Goal: Transaction & Acquisition: Purchase product/service

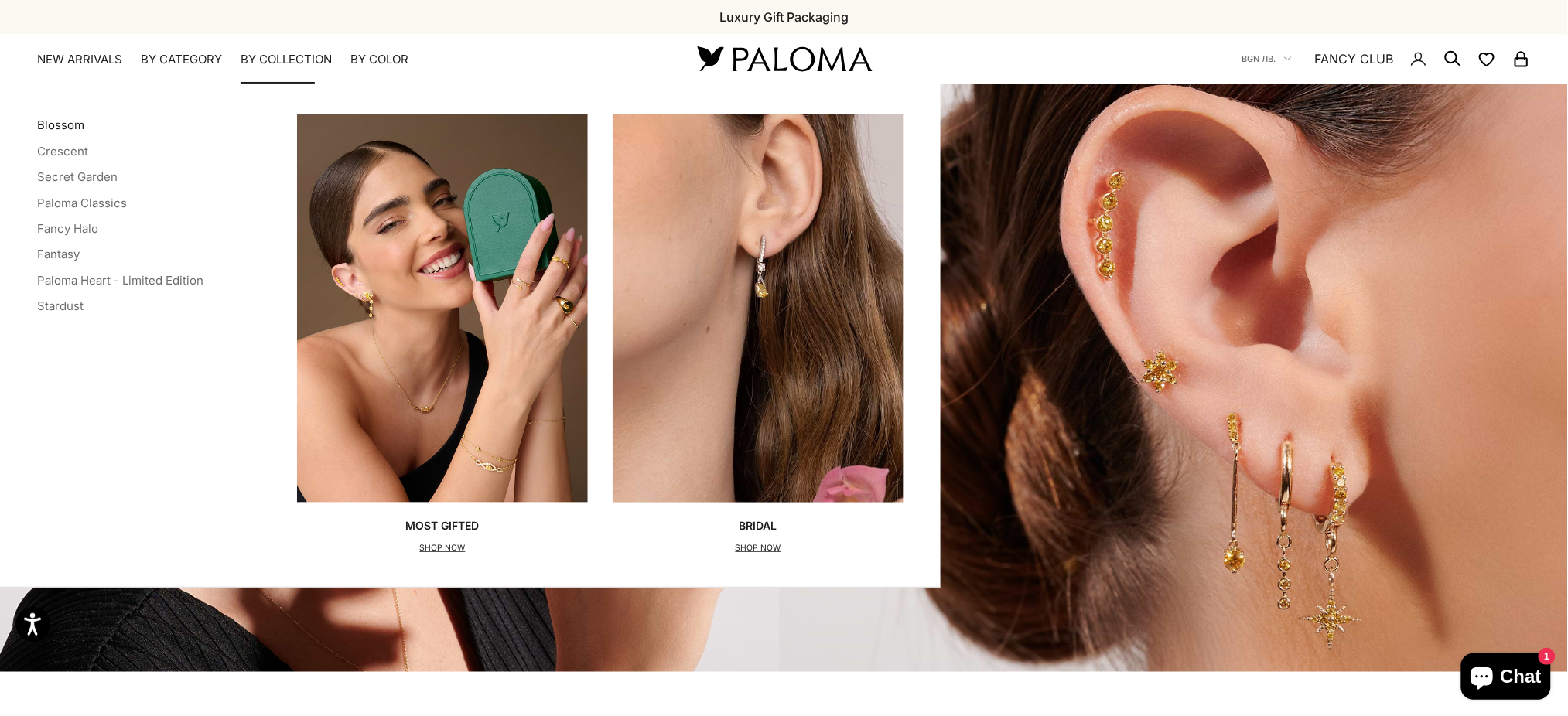
click at [67, 127] on link "Blossom" at bounding box center [61, 124] width 47 height 15
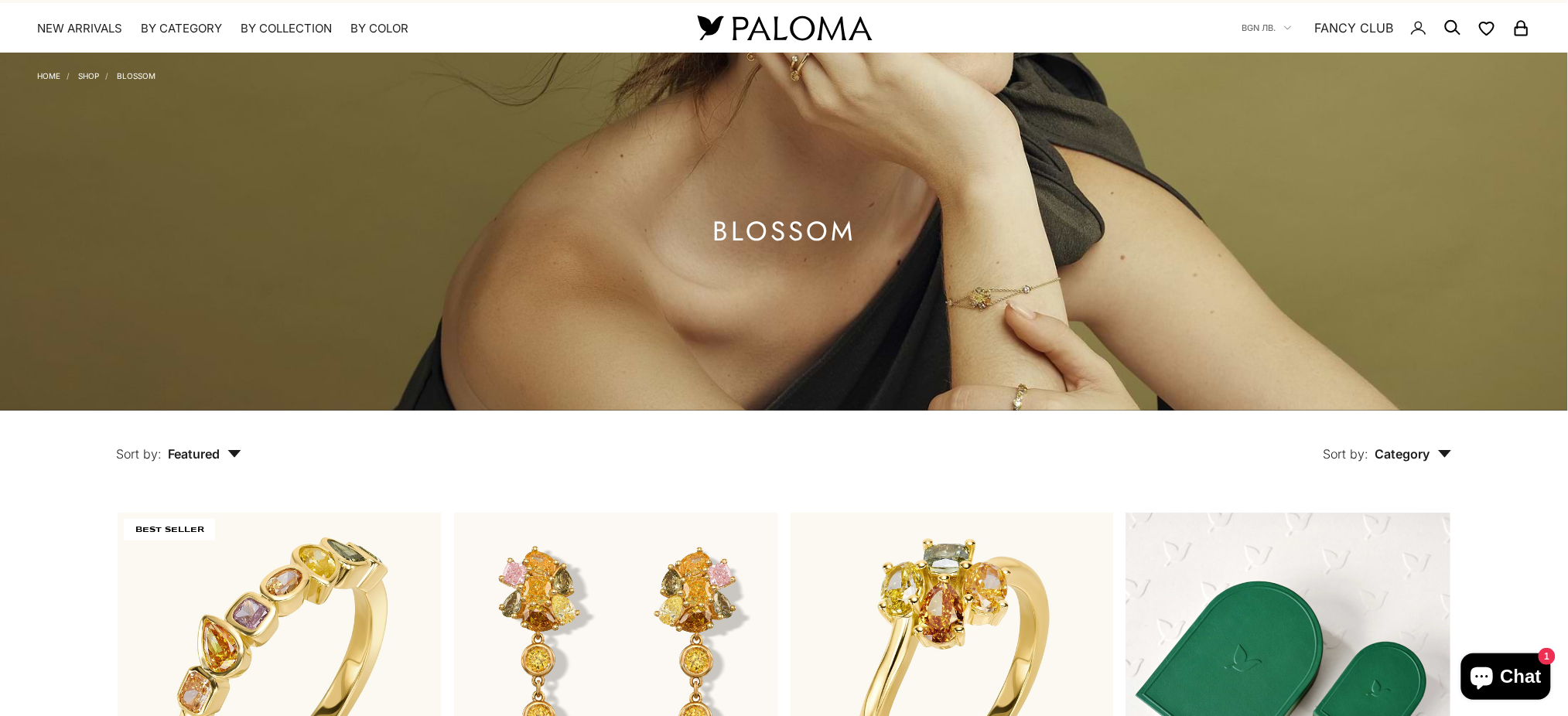
scroll to position [412, 0]
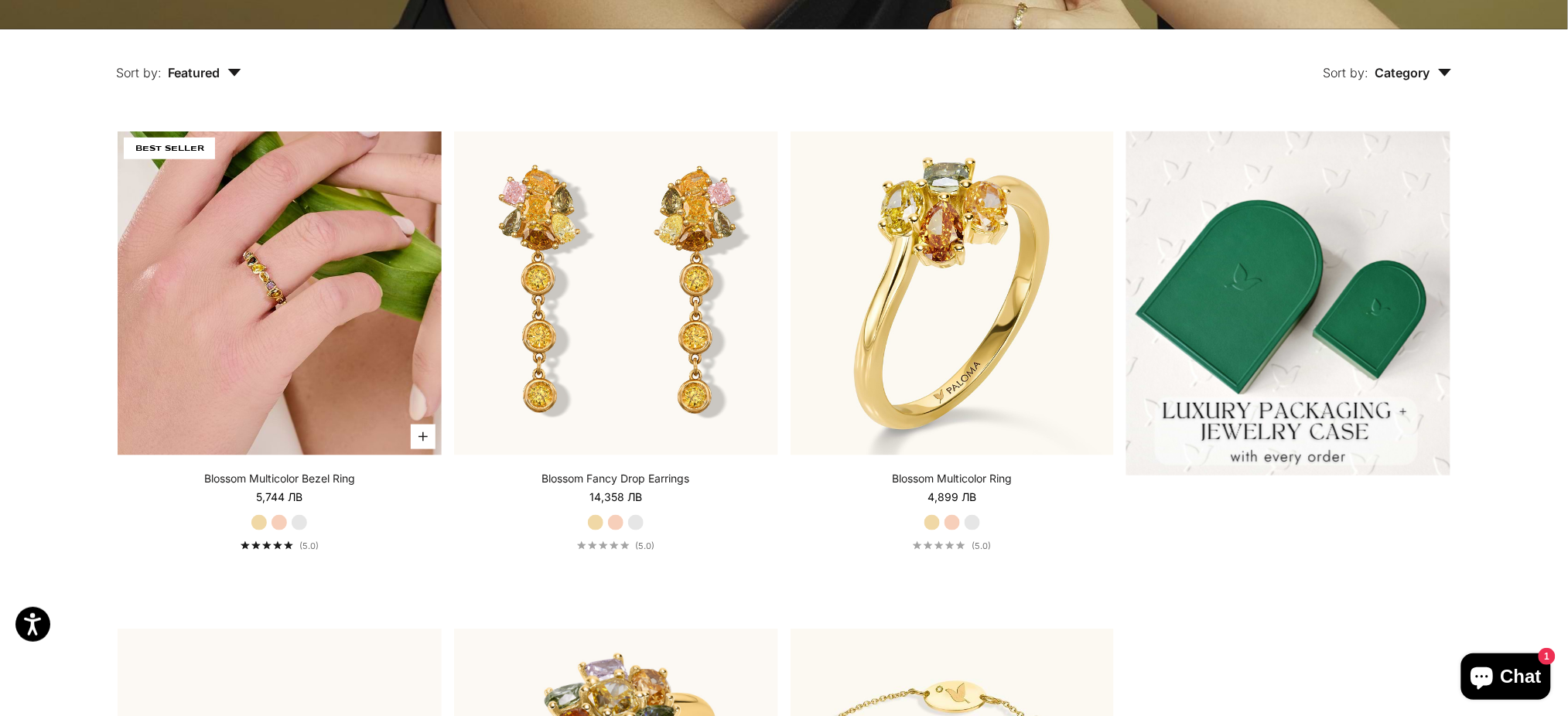
click at [274, 280] on img at bounding box center [279, 293] width 324 height 324
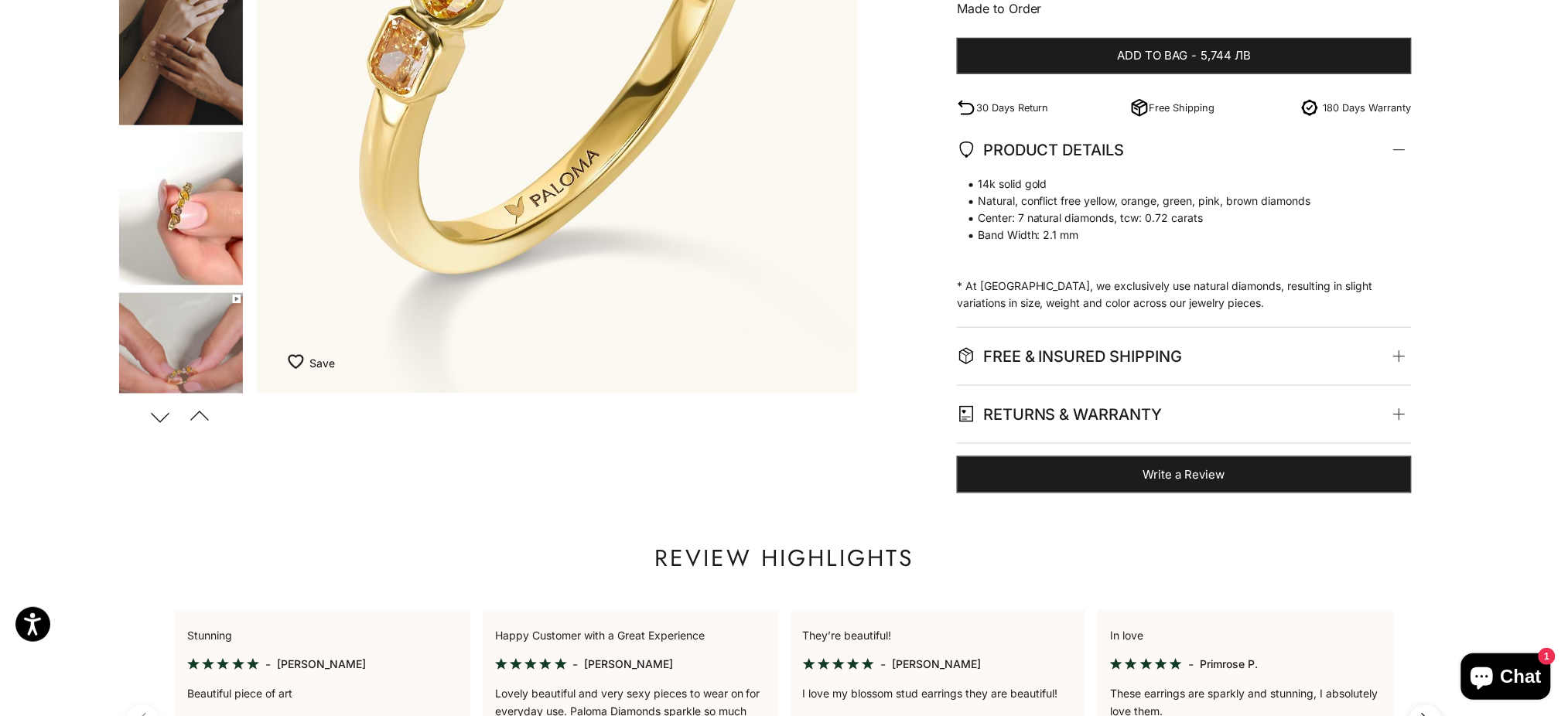
scroll to position [515, 0]
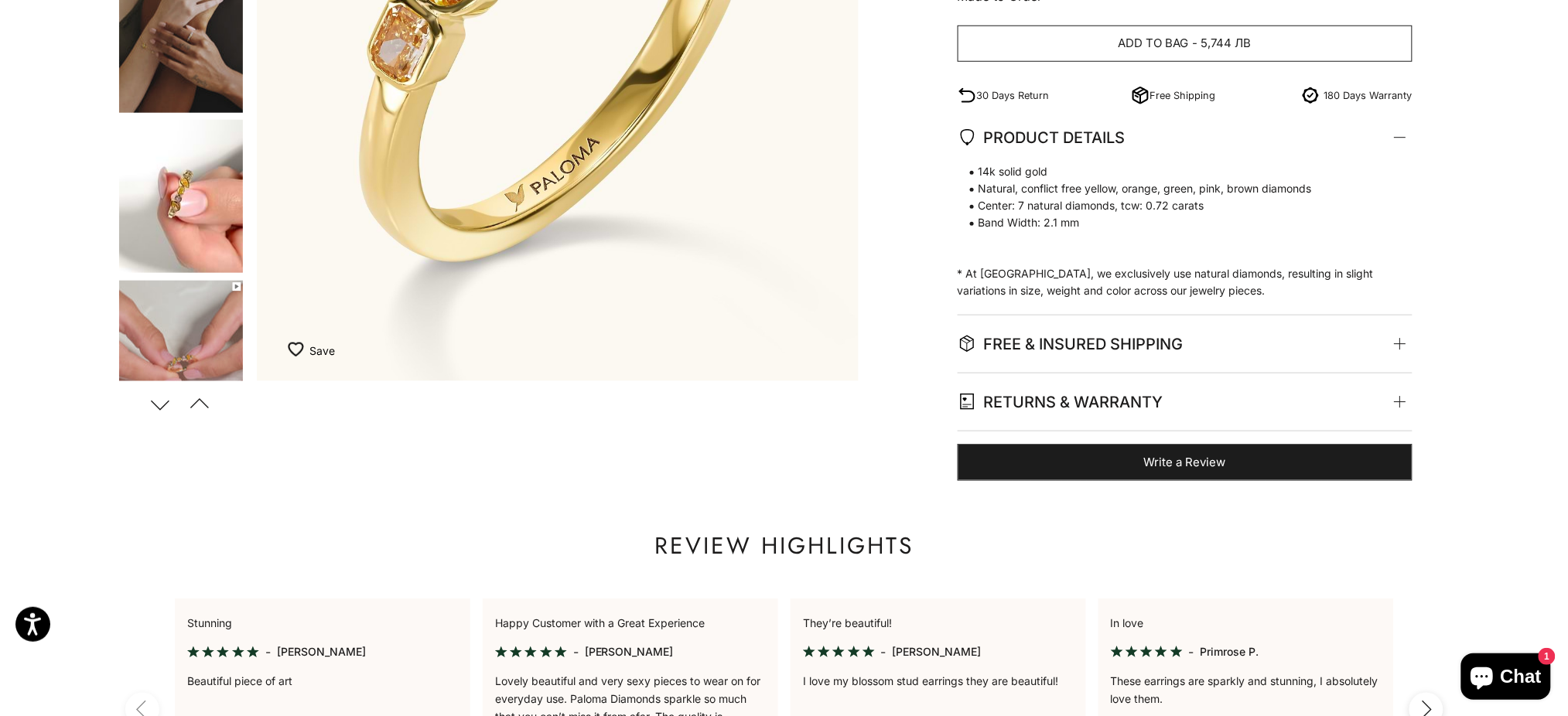
click at [1192, 54] on button "Add to bag - 5,744 лв" at bounding box center [1185, 44] width 455 height 37
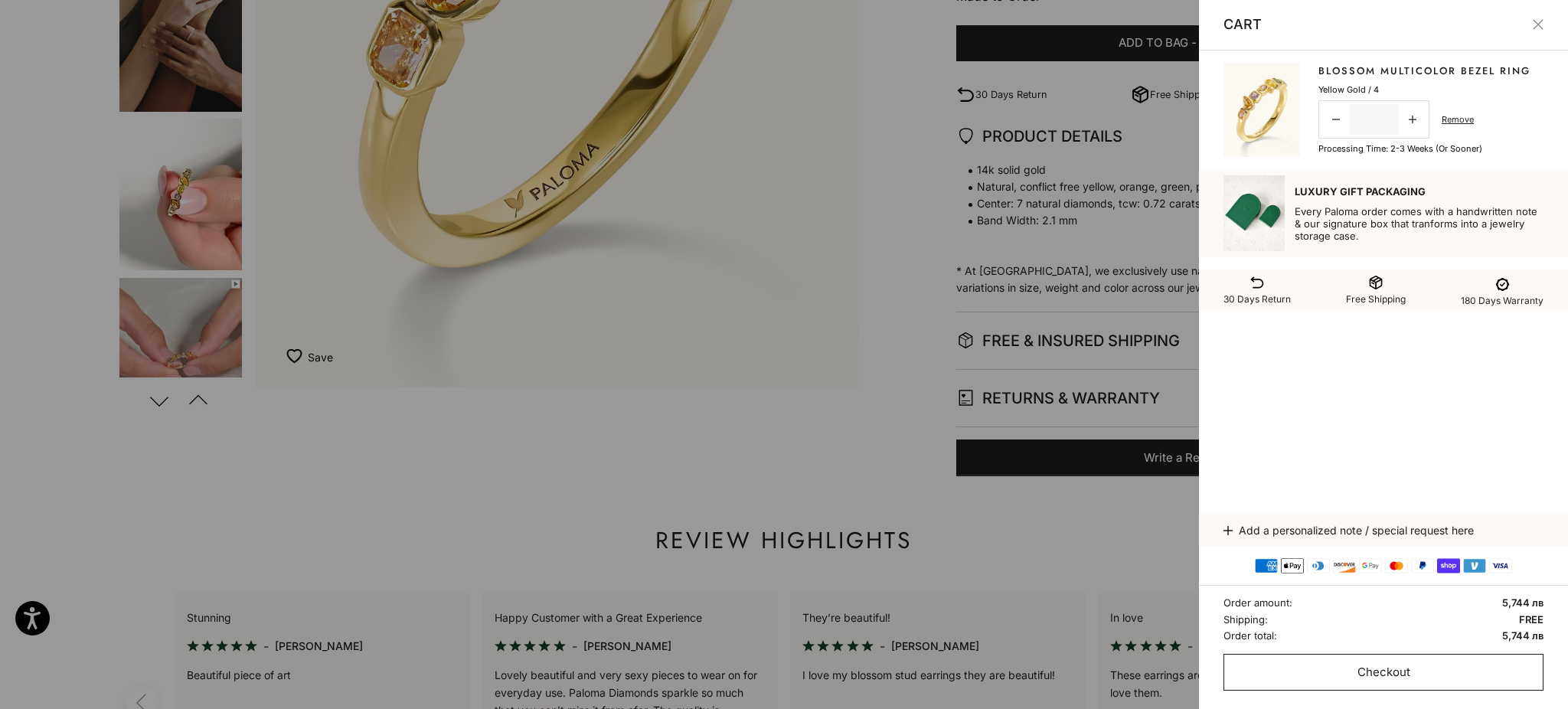
click at [1337, 667] on button "Checkout" at bounding box center [1383, 672] width 320 height 37
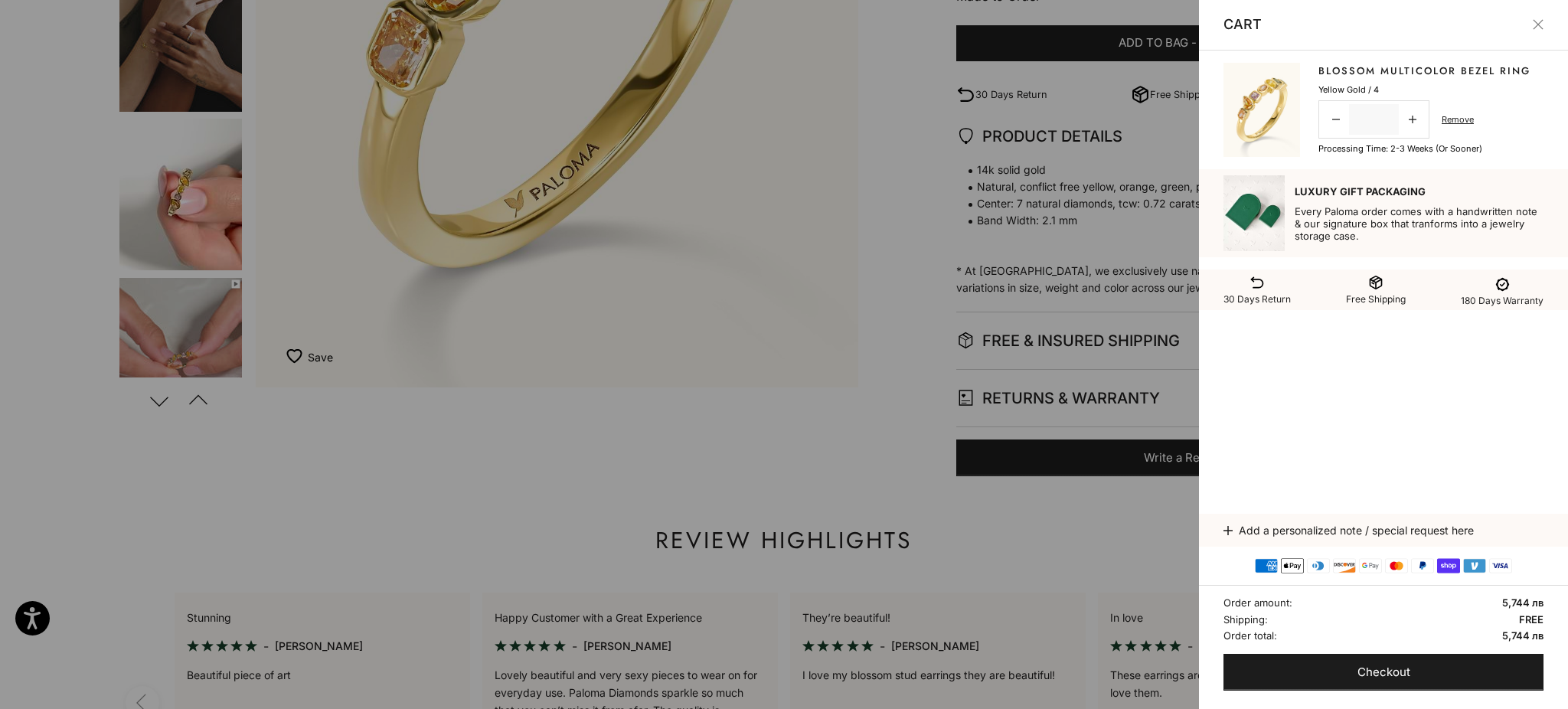
click at [60, 238] on div at bounding box center [784, 354] width 1568 height 709
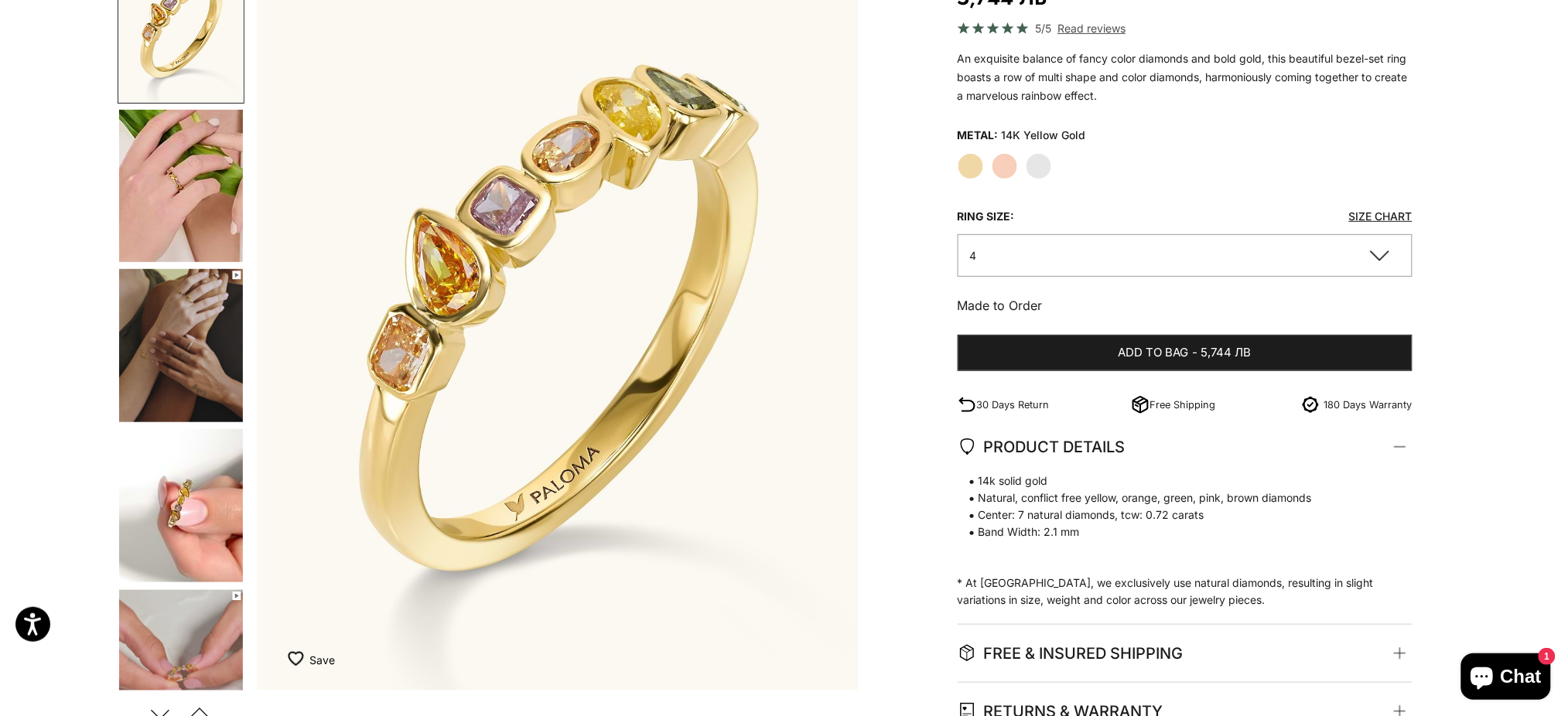
scroll to position [0, 0]
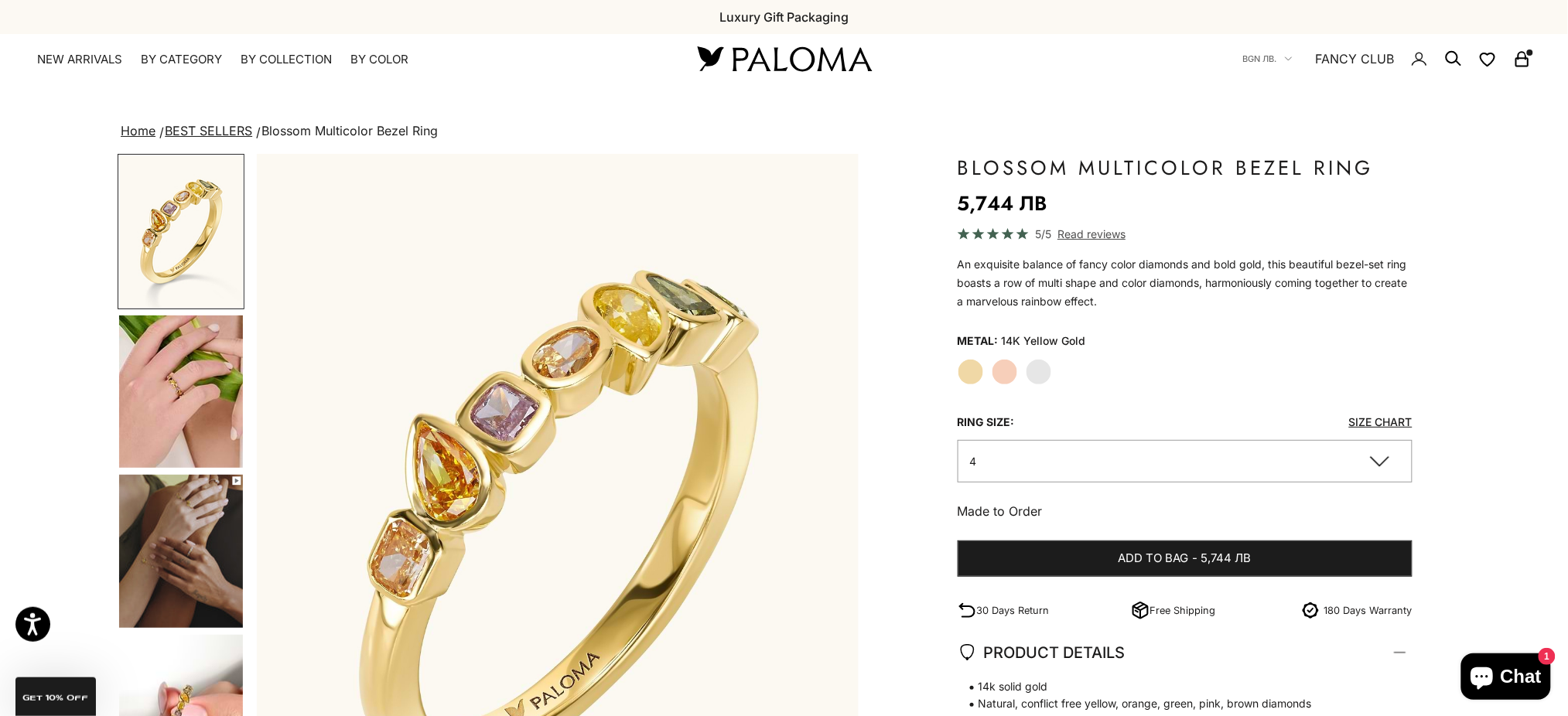
click at [276, 63] on div "Close dialog JOIN THE PALOMA FANCY CLUB Enjoy exclusive VIP deals & updates + 1…" at bounding box center [784, 358] width 1568 height 716
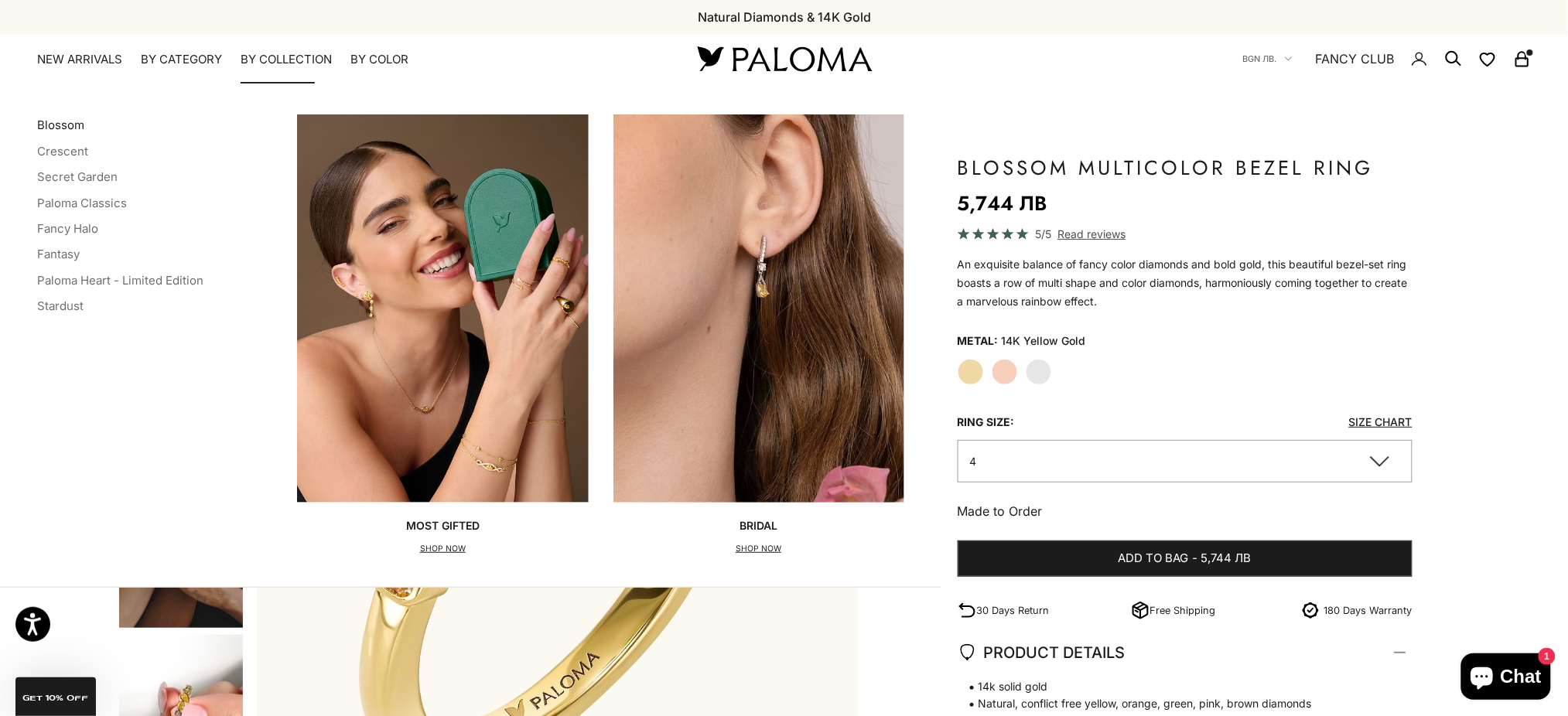
click at [77, 120] on link "Blossom" at bounding box center [61, 124] width 47 height 15
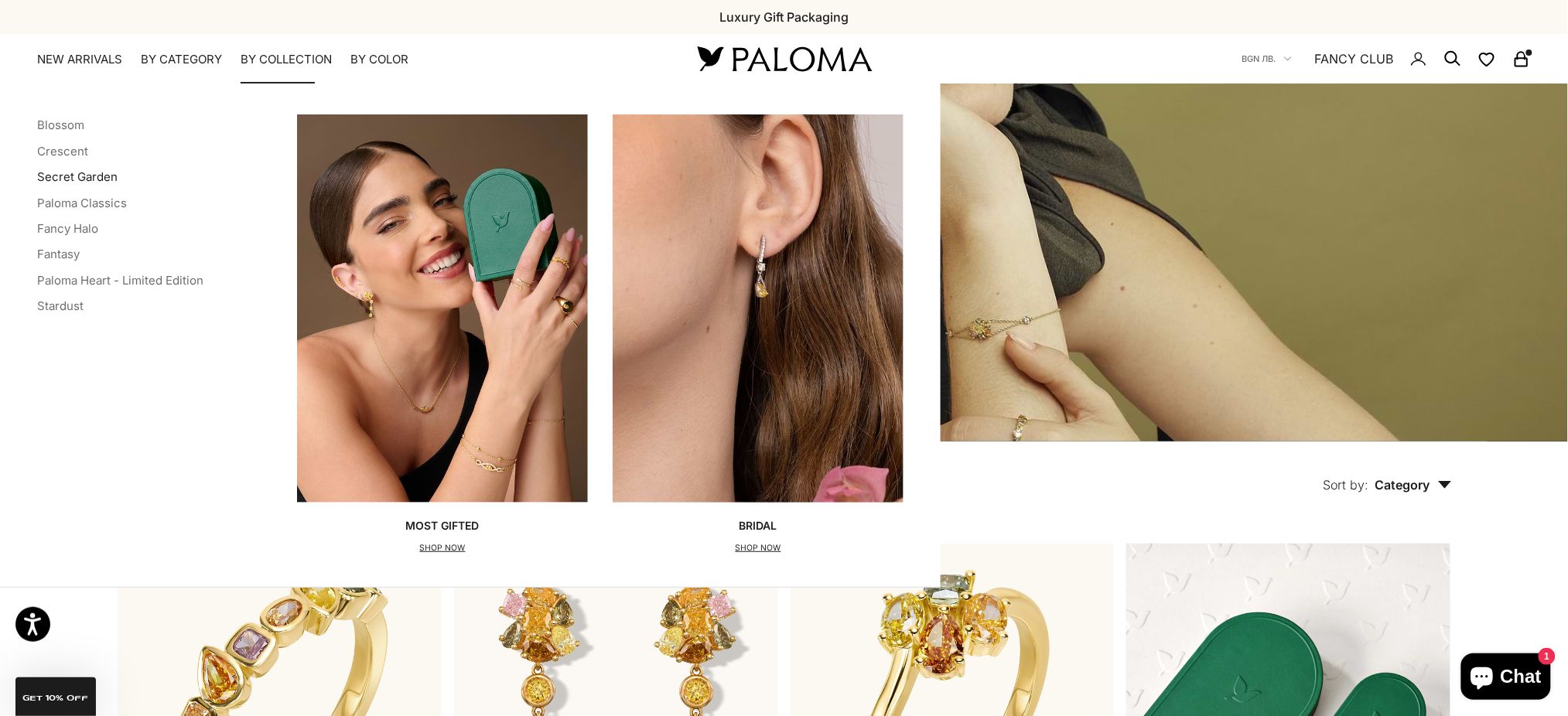
click at [65, 176] on link "Secret Garden" at bounding box center [78, 177] width 81 height 15
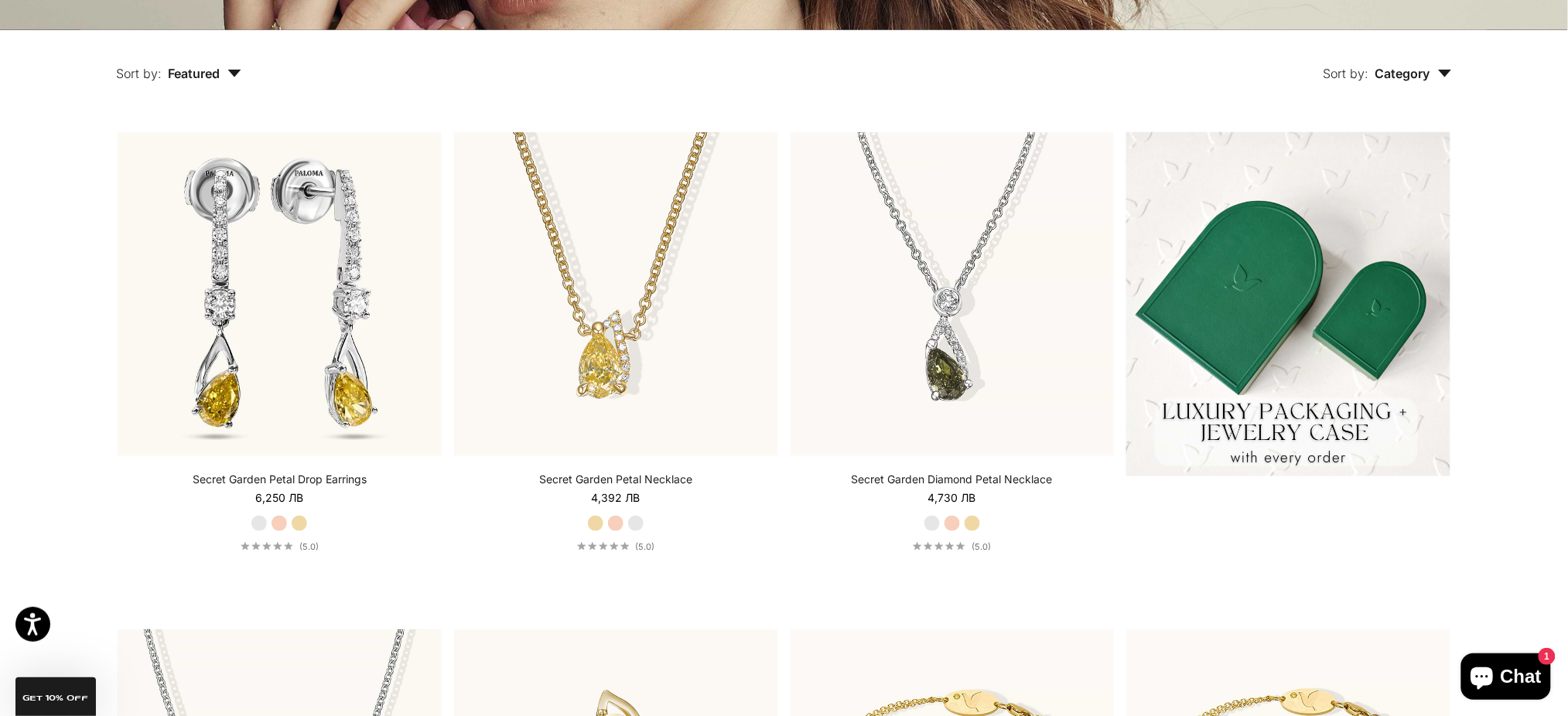
scroll to position [412, 0]
click at [1306, 307] on img at bounding box center [1288, 304] width 324 height 344
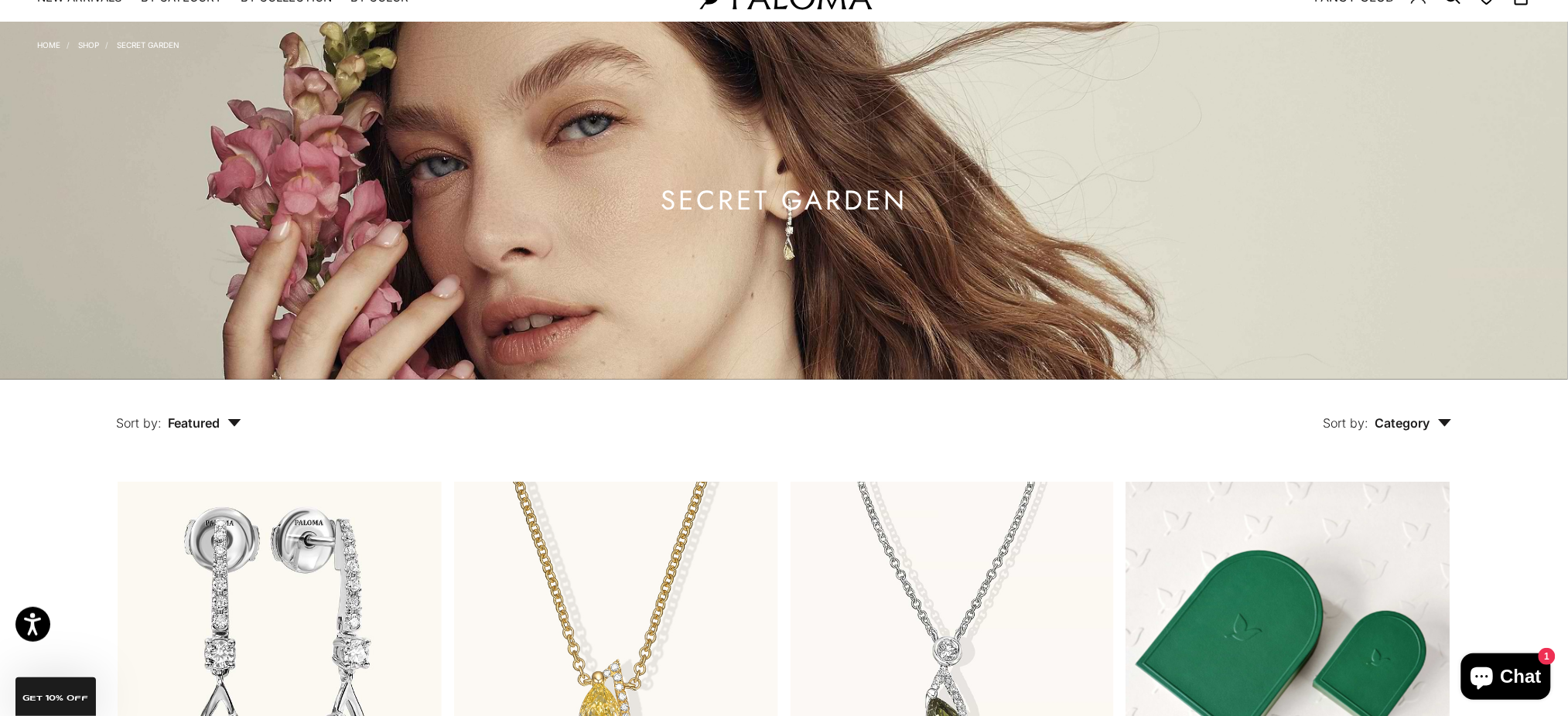
scroll to position [0, 0]
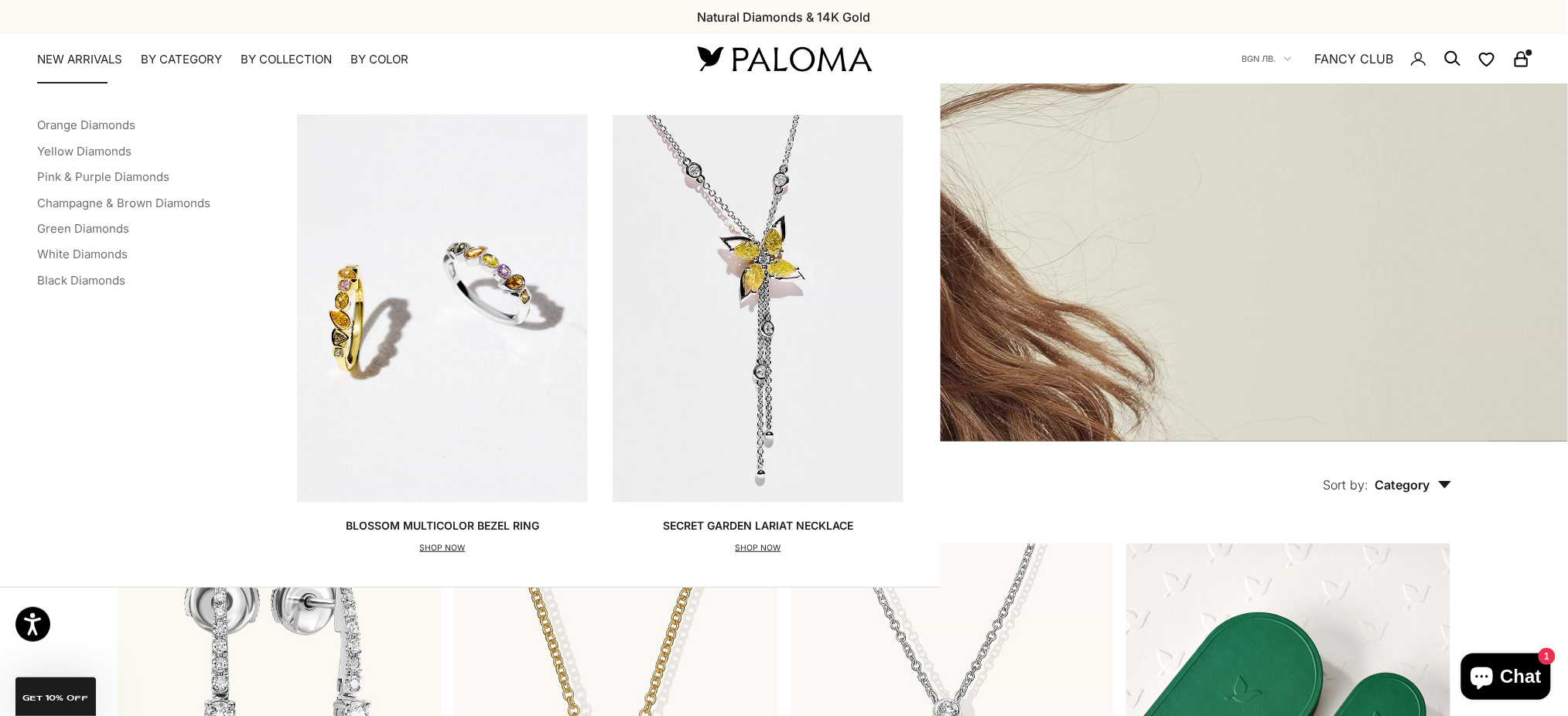
click at [93, 61] on link "NEW ARRIVALS" at bounding box center [79, 59] width 85 height 15
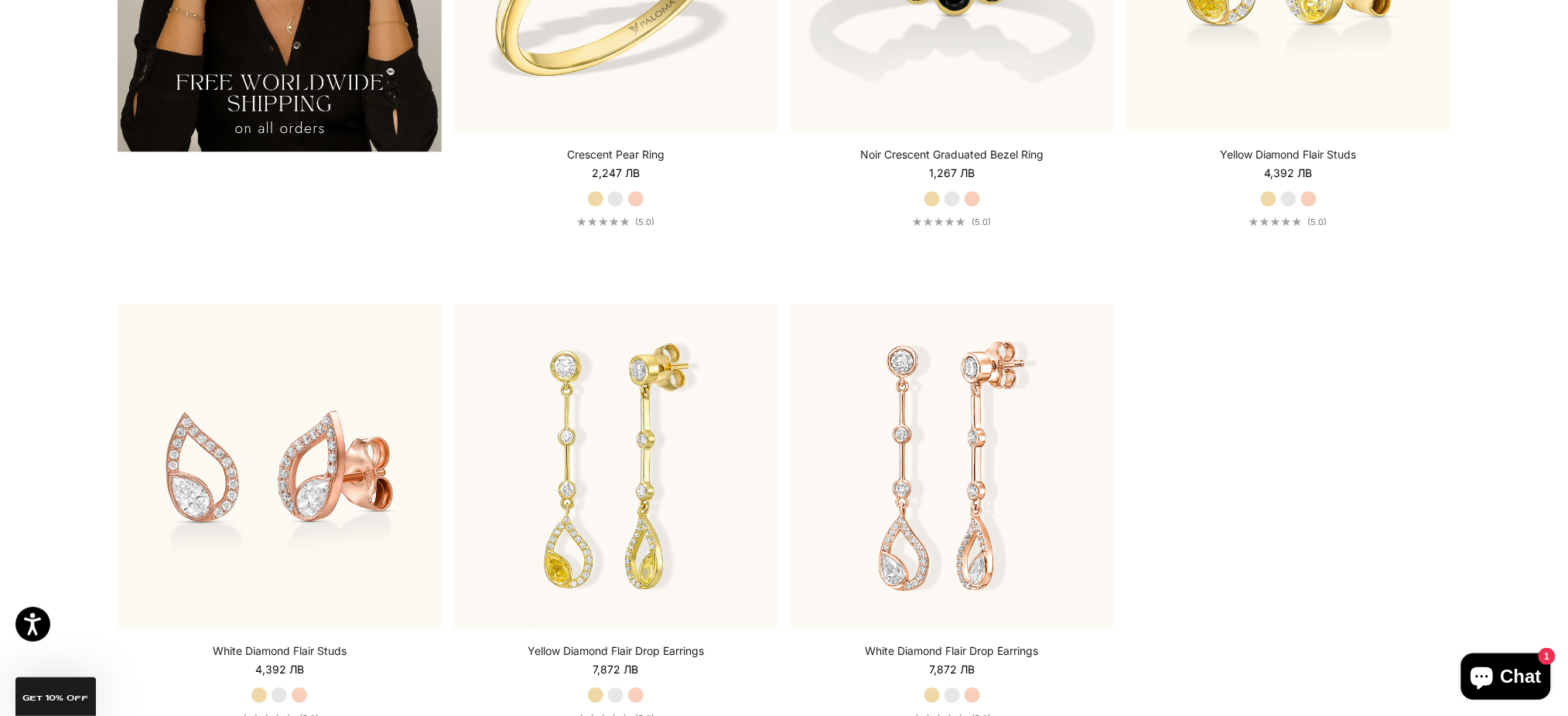
scroll to position [3506, 0]
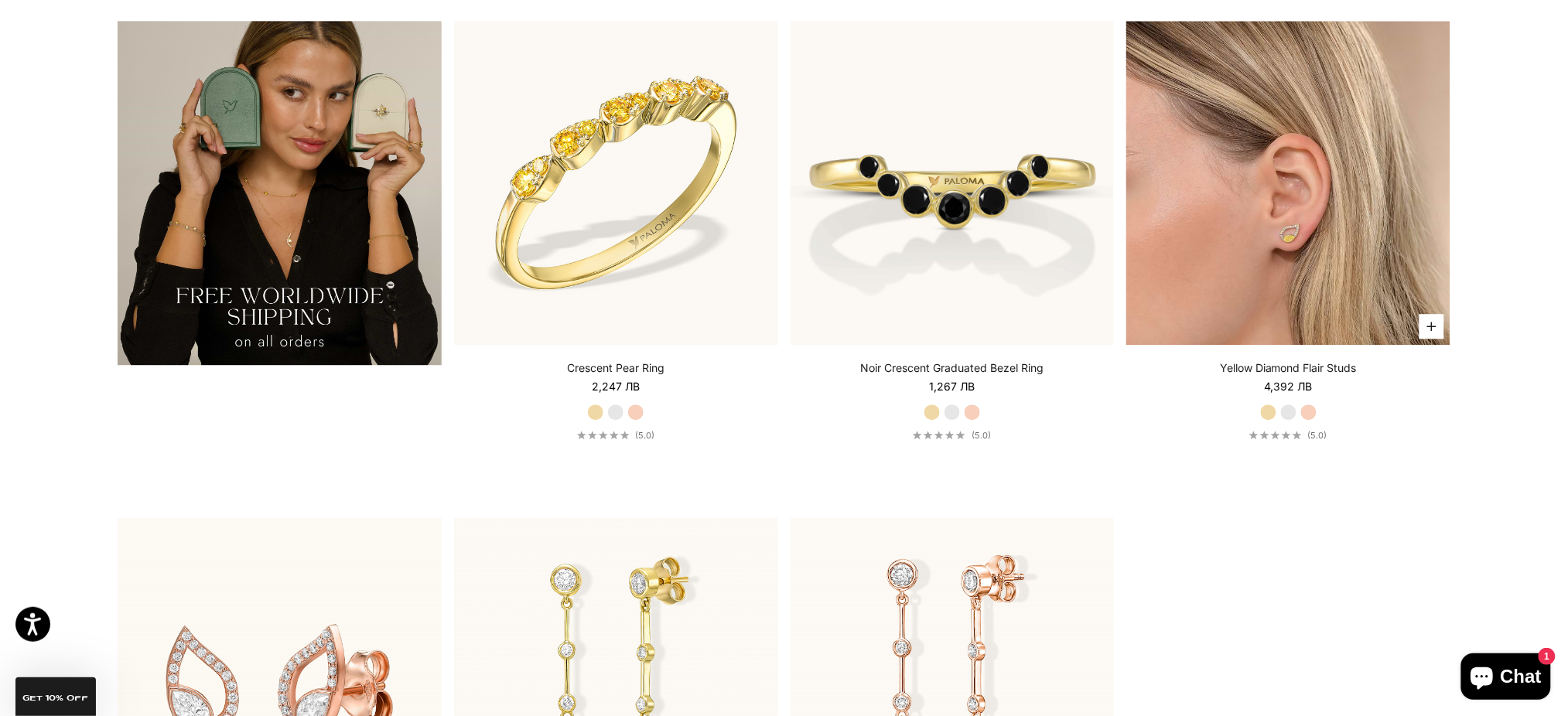
click at [1254, 257] on img at bounding box center [1288, 183] width 324 height 324
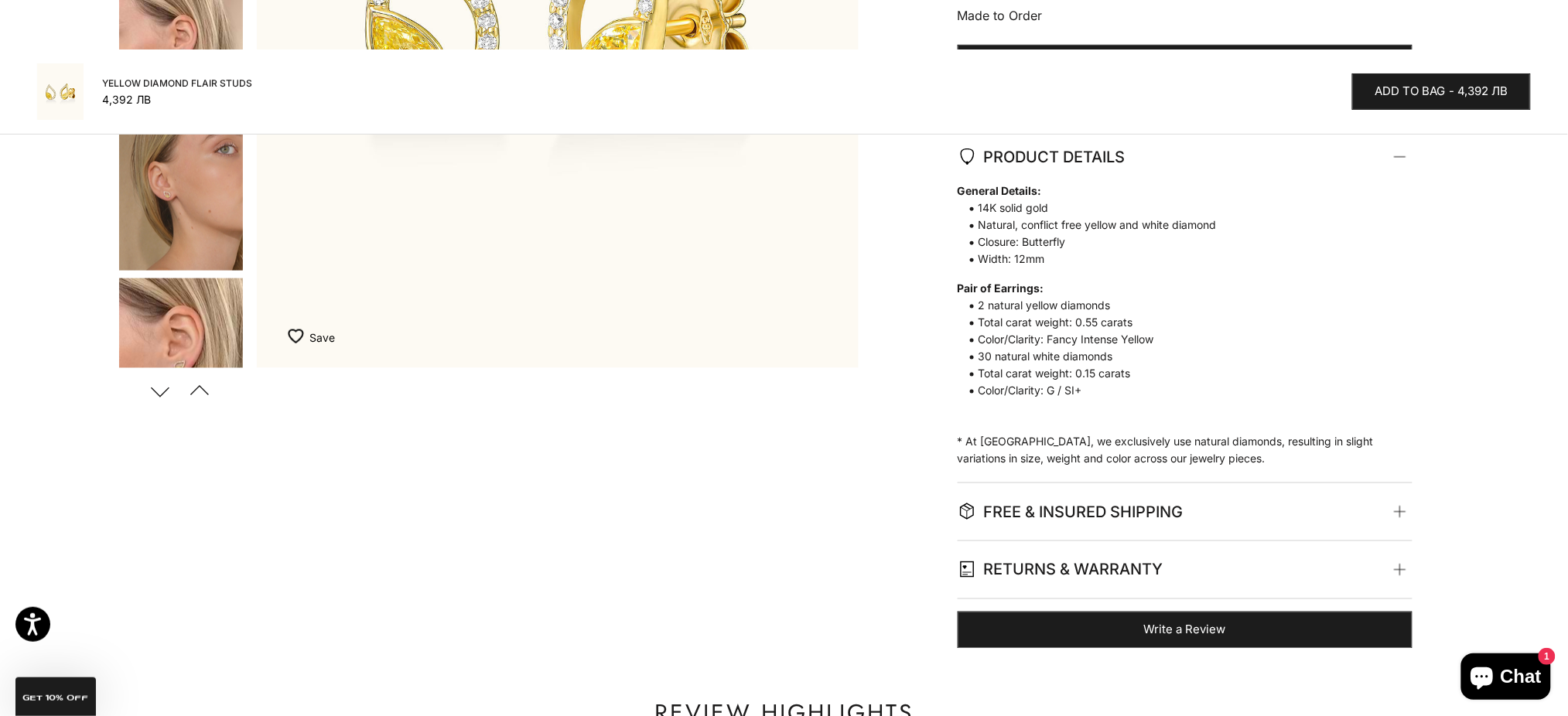
scroll to position [515, 0]
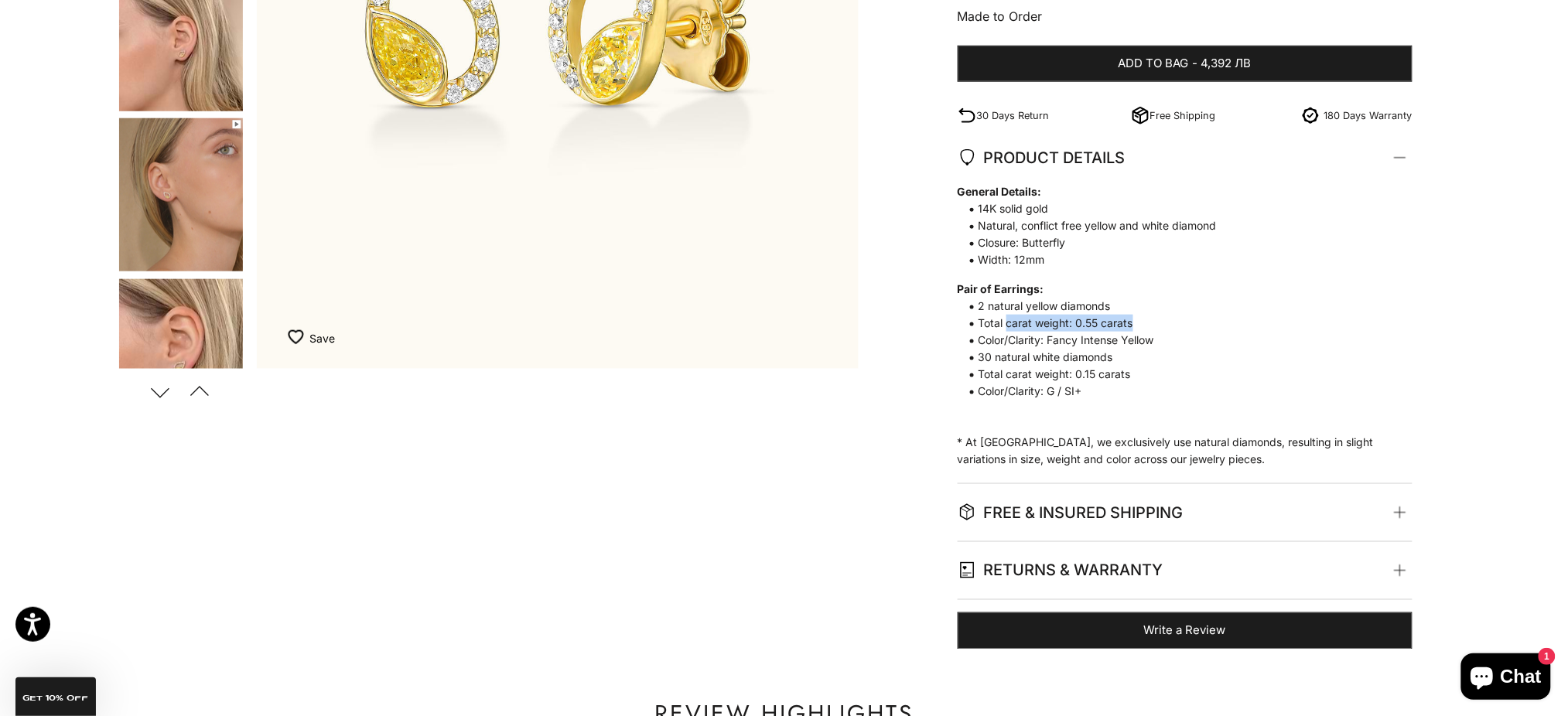
drag, startPoint x: 1005, startPoint y: 316, endPoint x: 1148, endPoint y: 319, distance: 143.0
click at [1148, 319] on span "Total carat weight: 0.55 carats" at bounding box center [1178, 322] width 440 height 17
click at [765, 530] on div "Zoom picture Save Add to wishlist Next Previous Go to item 1 Go to item 2 Go to…" at bounding box center [784, 144] width 1334 height 1011
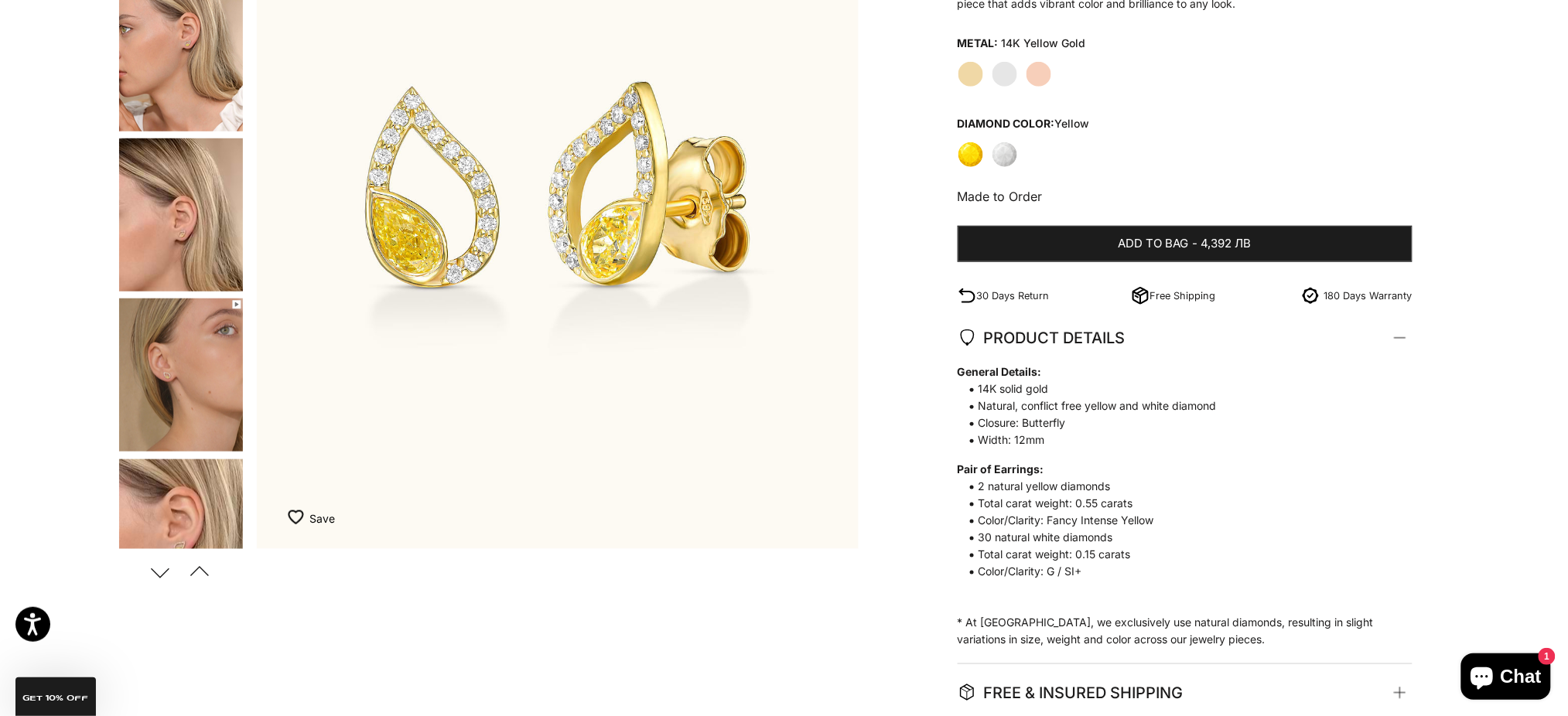
scroll to position [206, 0]
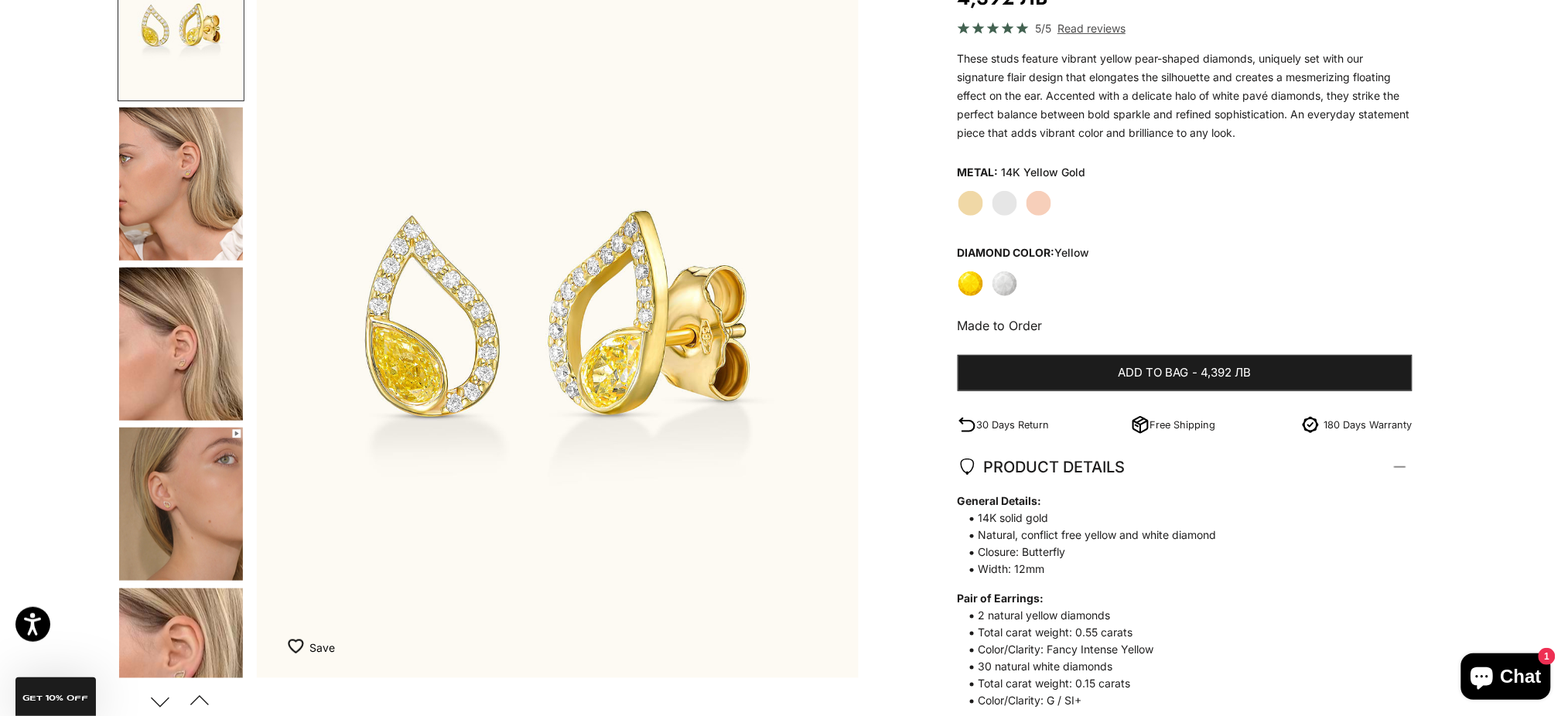
click at [190, 340] on img "Go to item 5" at bounding box center [180, 343] width 124 height 153
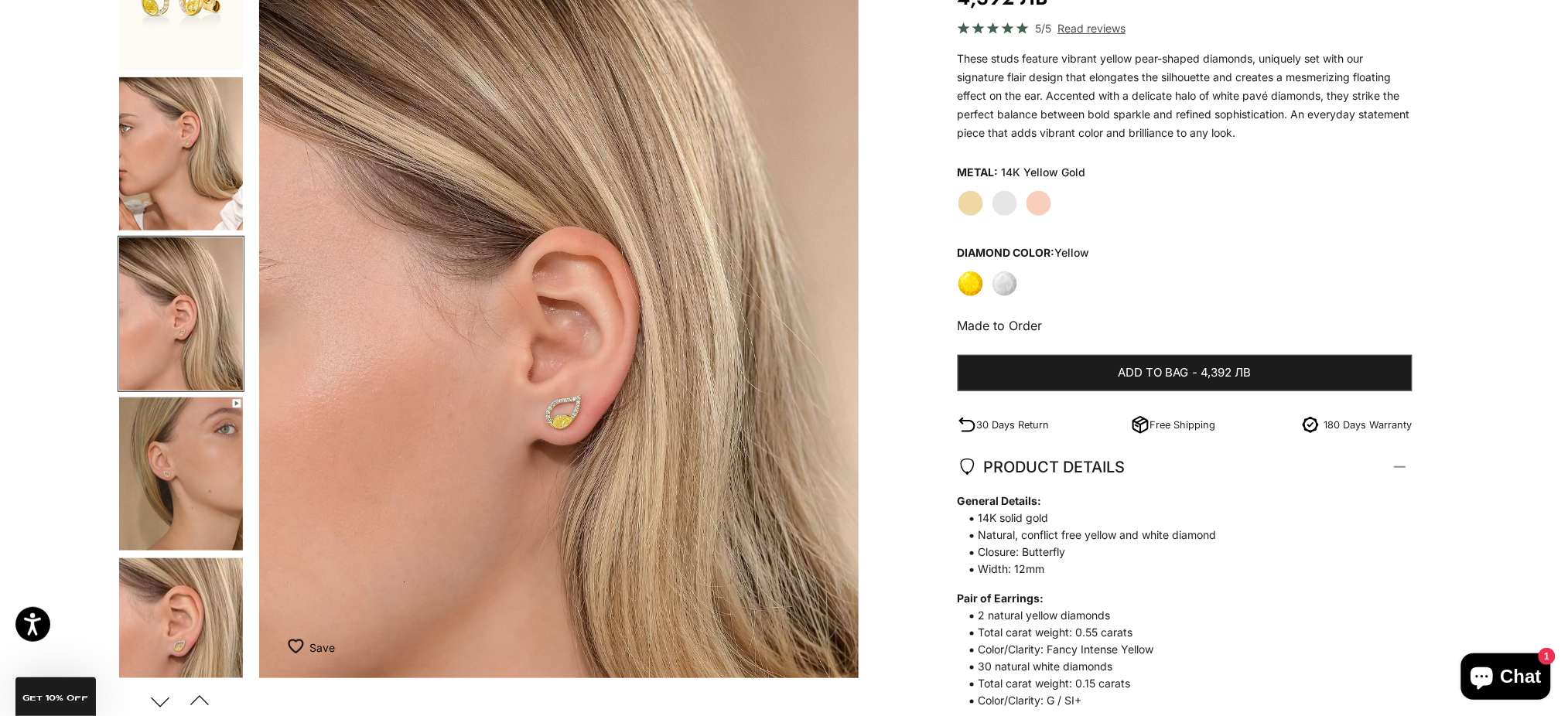
scroll to position [0, 1240]
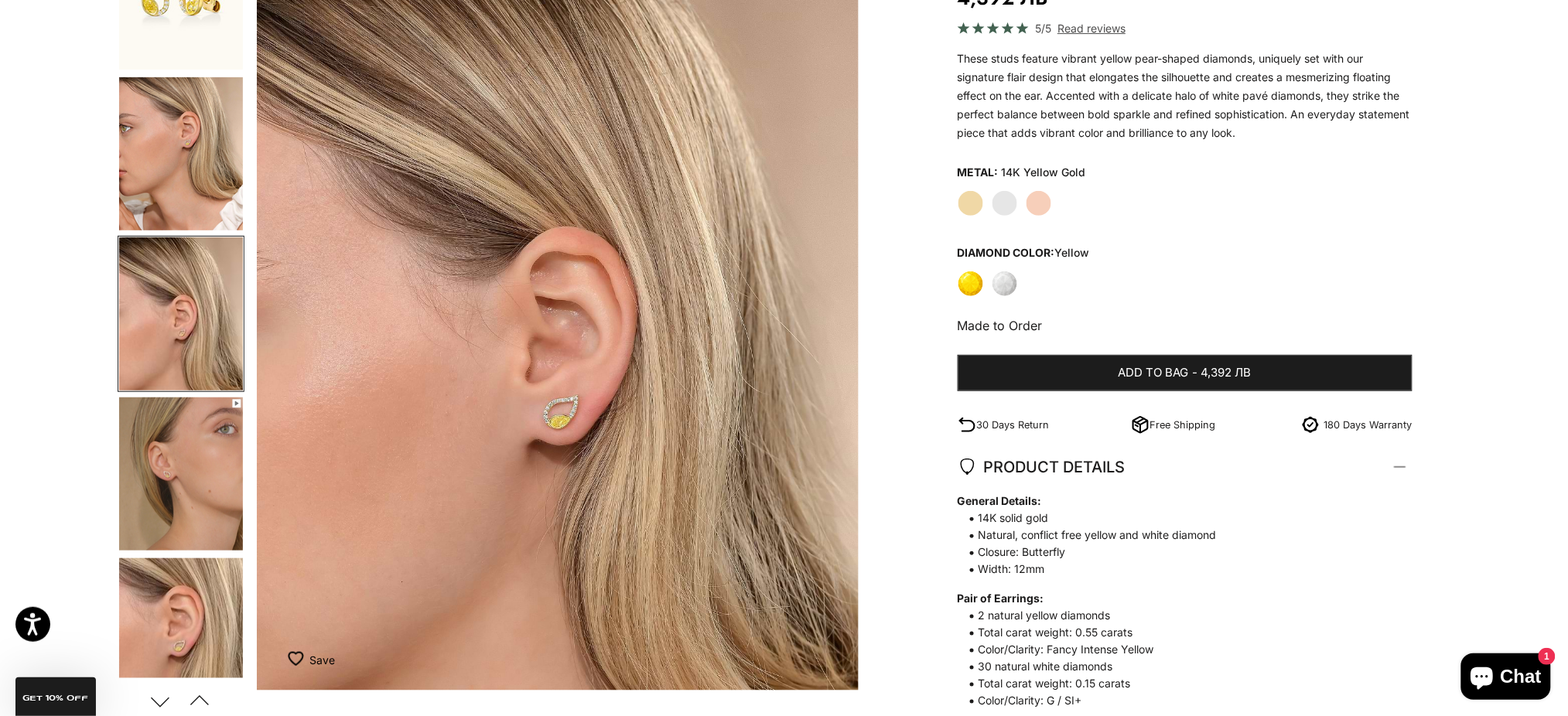
click at [166, 463] on img "Go to item 6" at bounding box center [180, 474] width 124 height 153
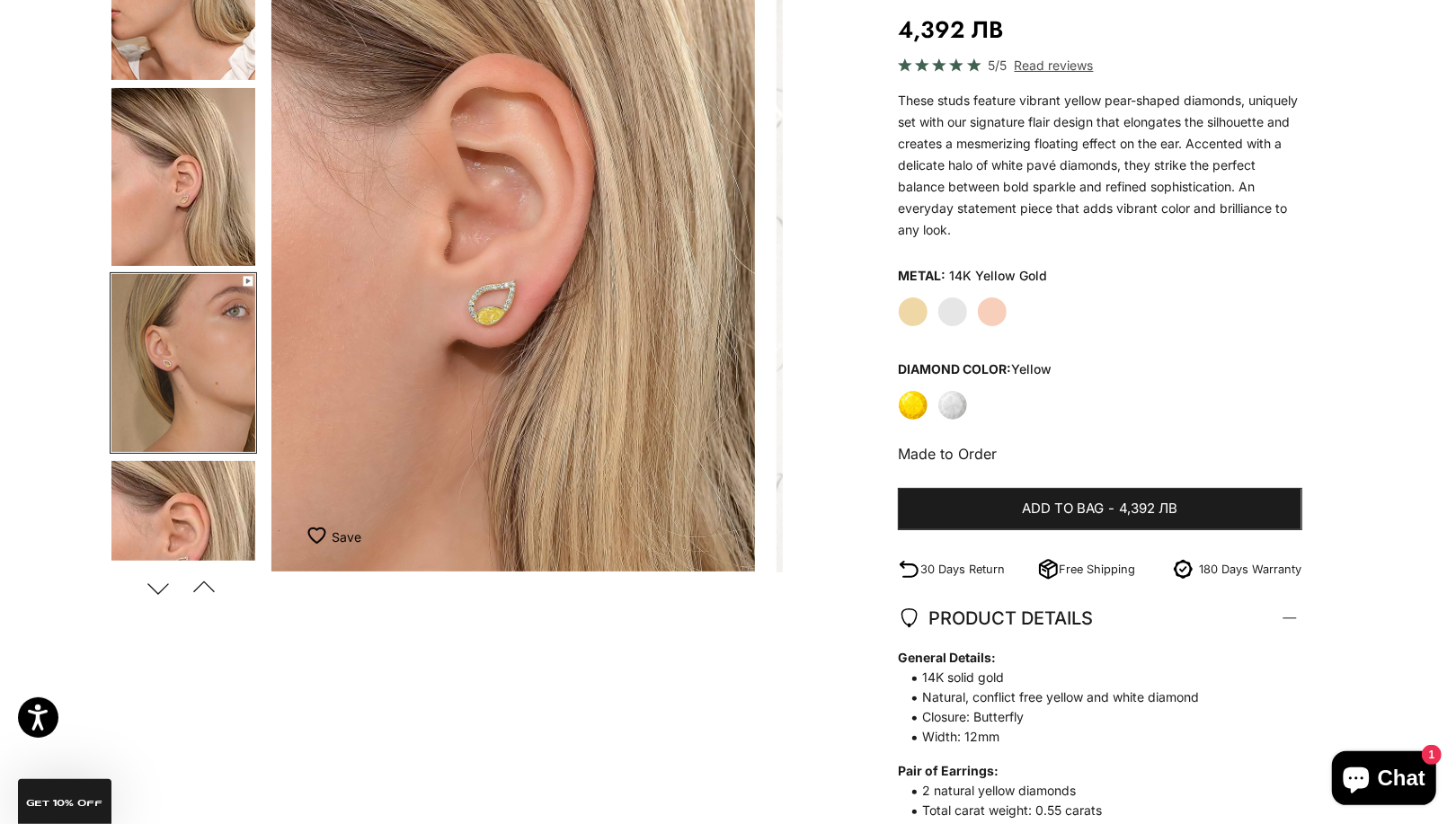
scroll to position [0, 1600]
